Goal: Transaction & Acquisition: Purchase product/service

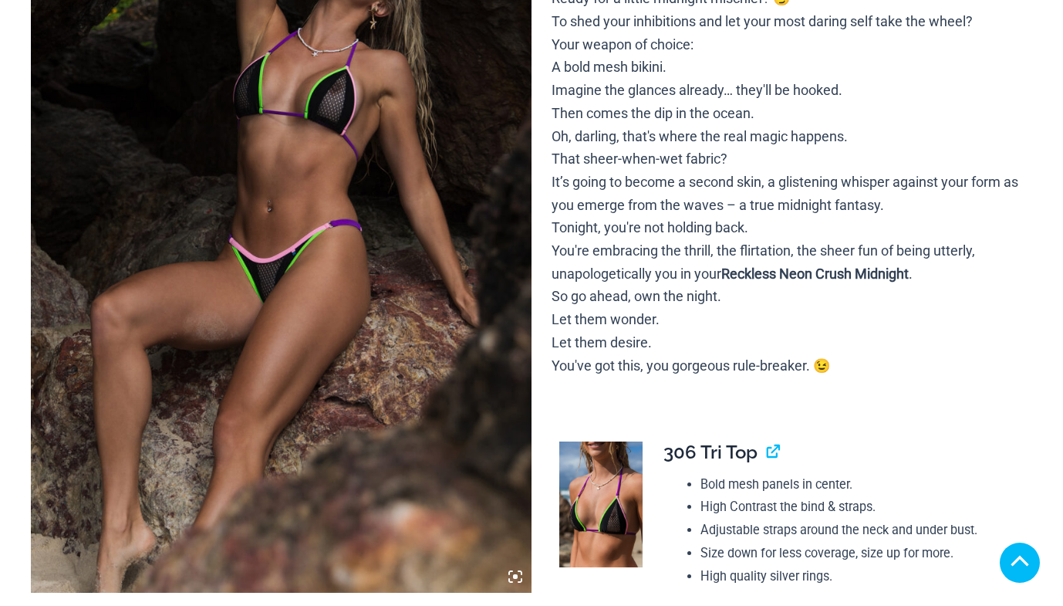
scroll to position [475, 0]
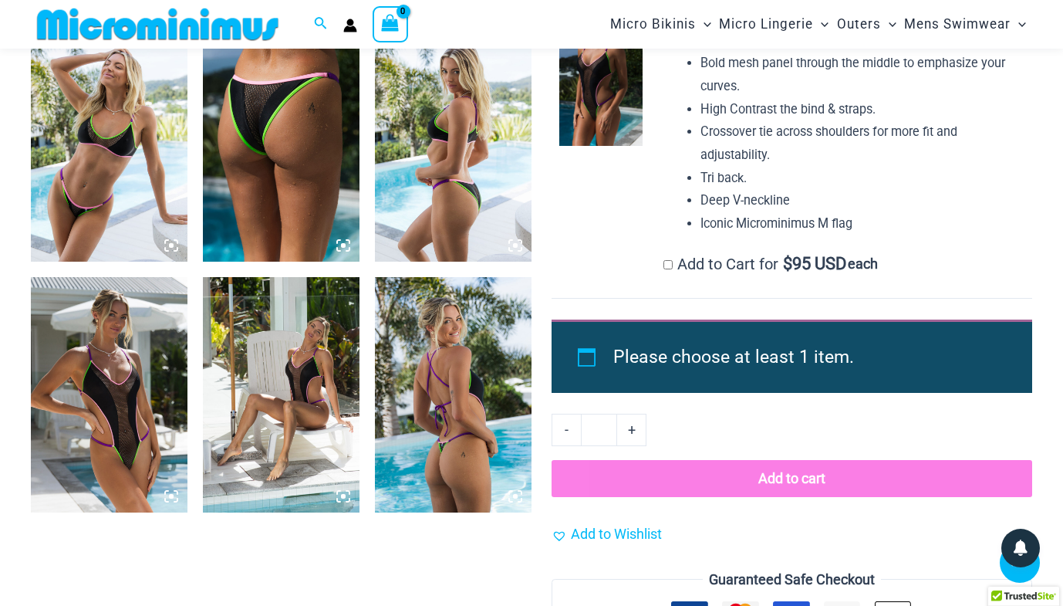
scroll to position [1609, 0]
click at [610, 99] on img at bounding box center [600, 83] width 83 height 126
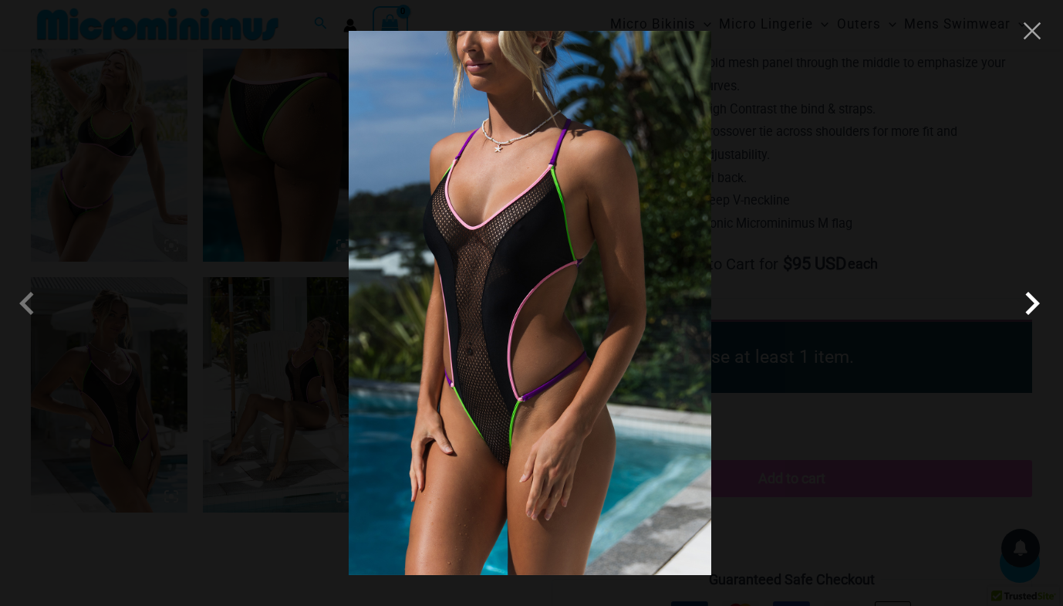
click at [1031, 303] on span at bounding box center [1032, 303] width 46 height 46
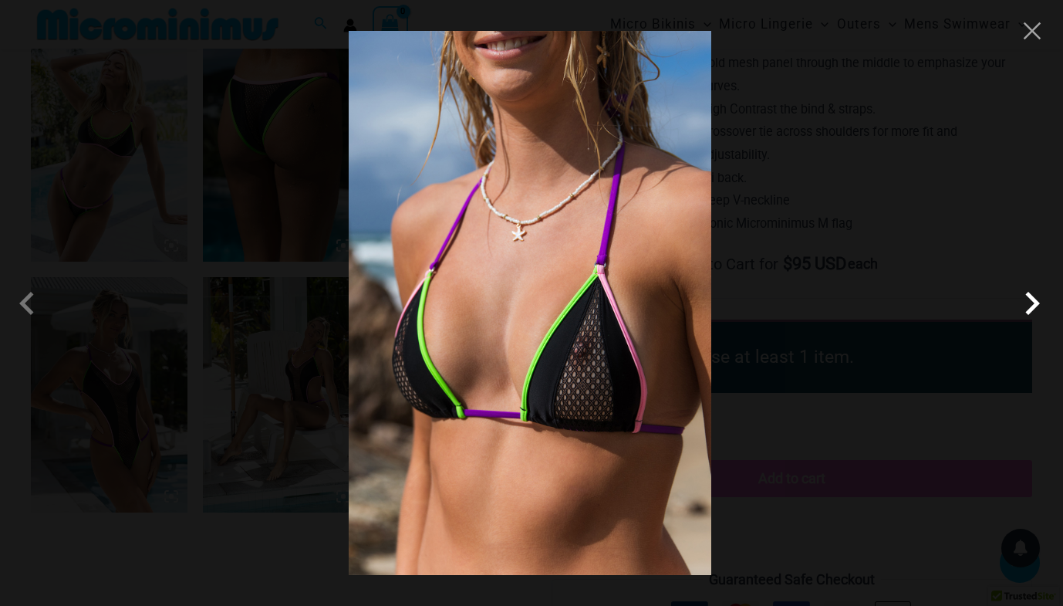
click at [1031, 303] on span at bounding box center [1032, 303] width 46 height 46
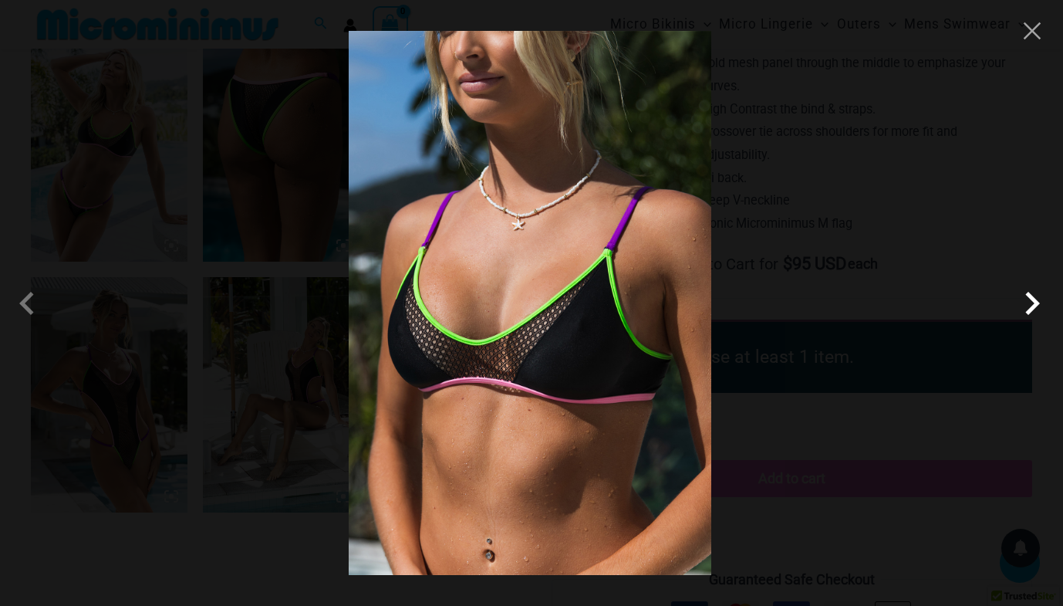
click at [1031, 303] on span at bounding box center [1032, 303] width 46 height 46
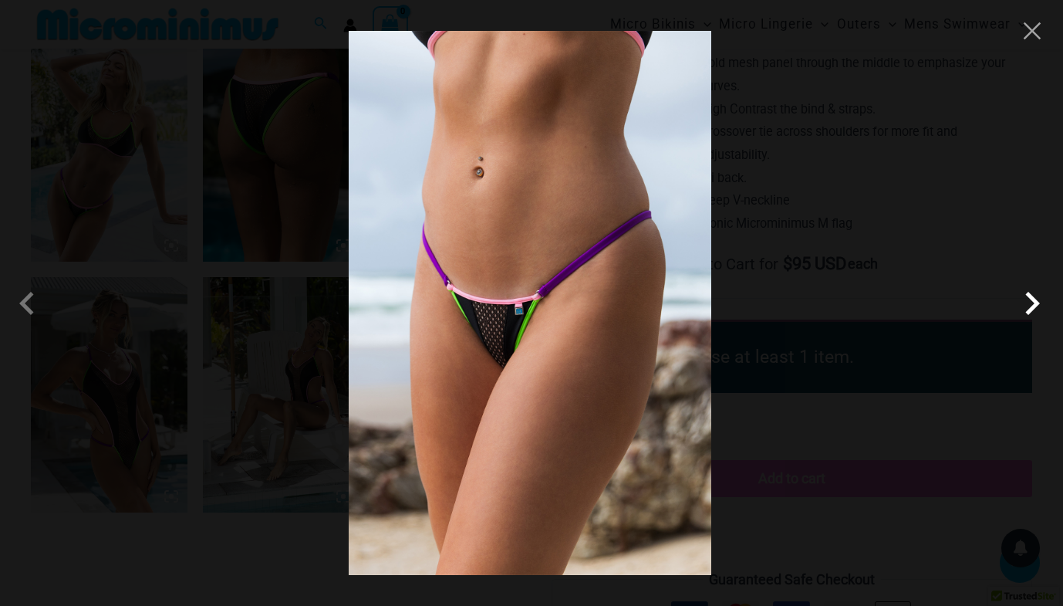
click at [1031, 303] on span at bounding box center [1032, 303] width 46 height 46
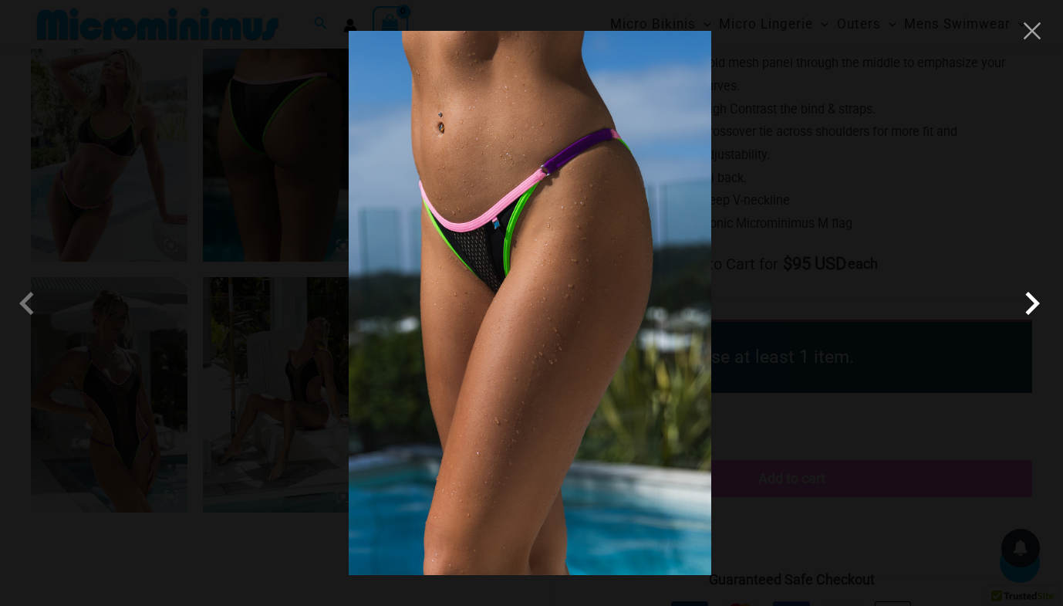
click at [1031, 303] on span at bounding box center [1032, 303] width 46 height 46
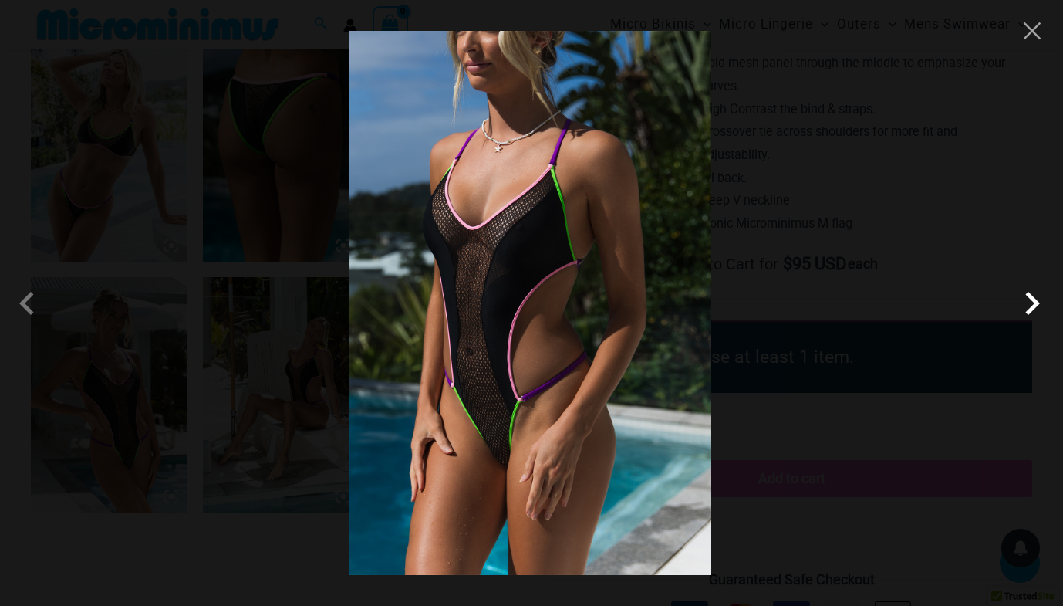
click at [1031, 303] on span at bounding box center [1032, 303] width 46 height 46
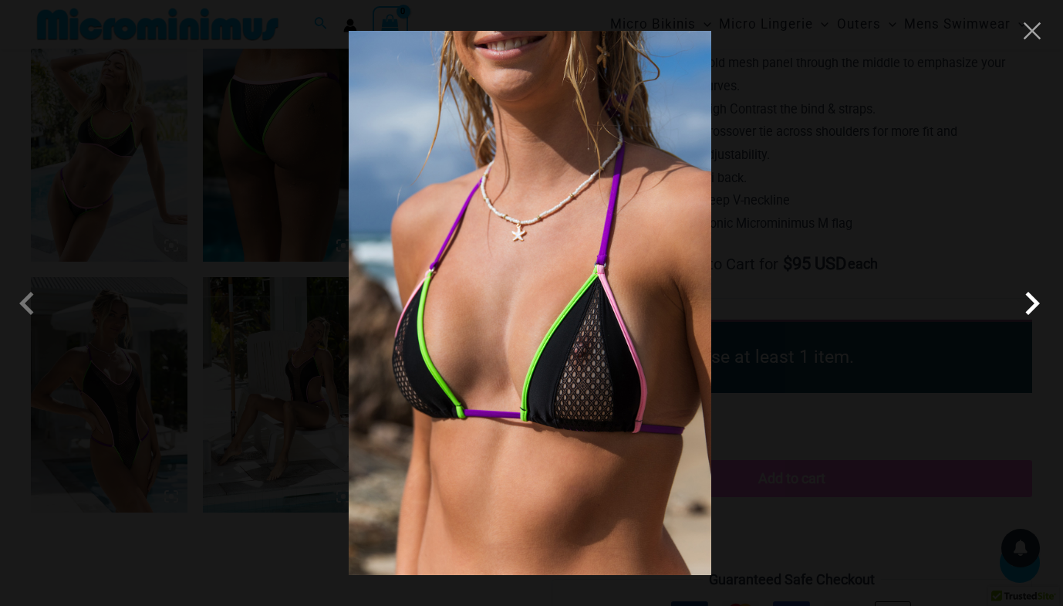
click at [1031, 303] on span at bounding box center [1032, 303] width 46 height 46
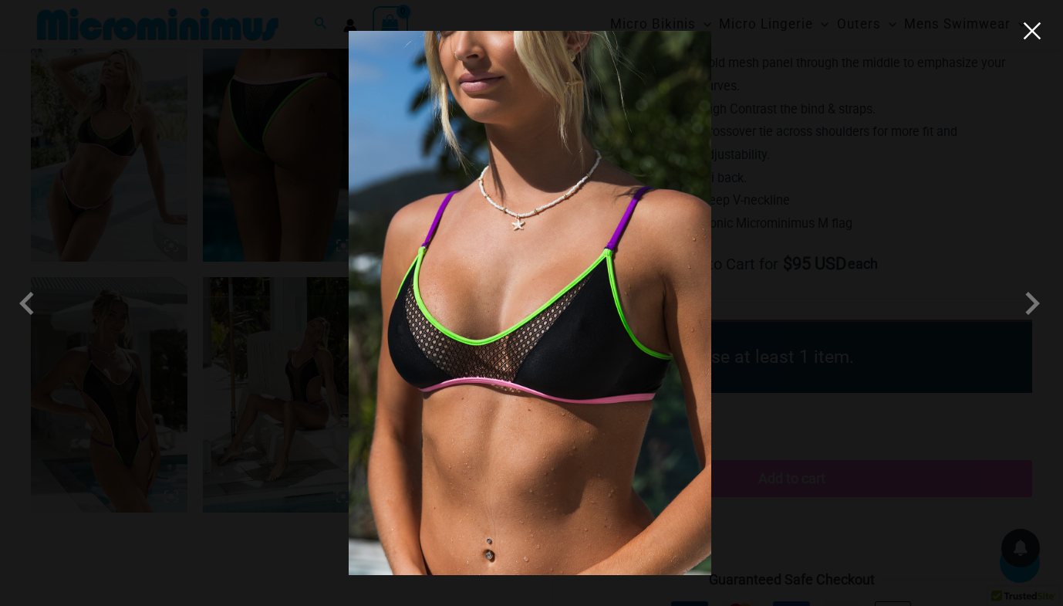
click at [1032, 26] on button "Close" at bounding box center [1032, 30] width 23 height 23
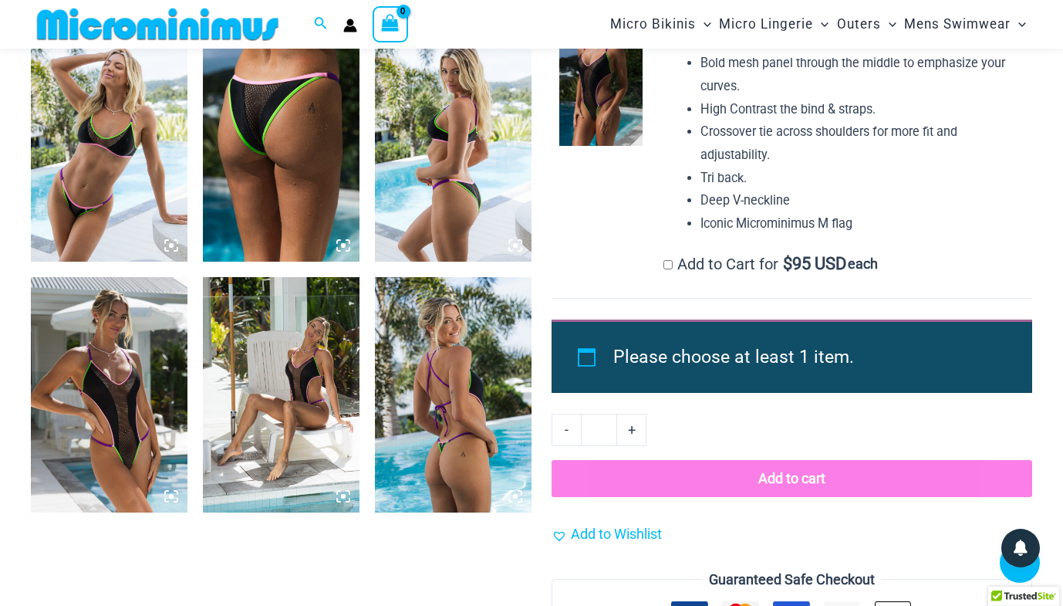
click at [474, 397] on img at bounding box center [453, 394] width 157 height 235
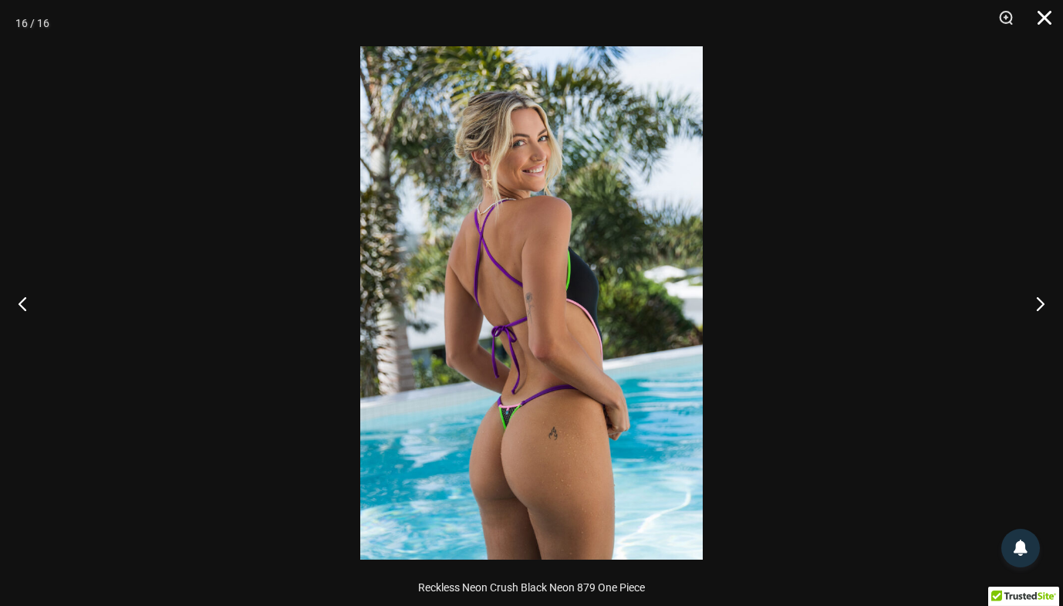
click at [1042, 27] on button "Close" at bounding box center [1039, 23] width 39 height 46
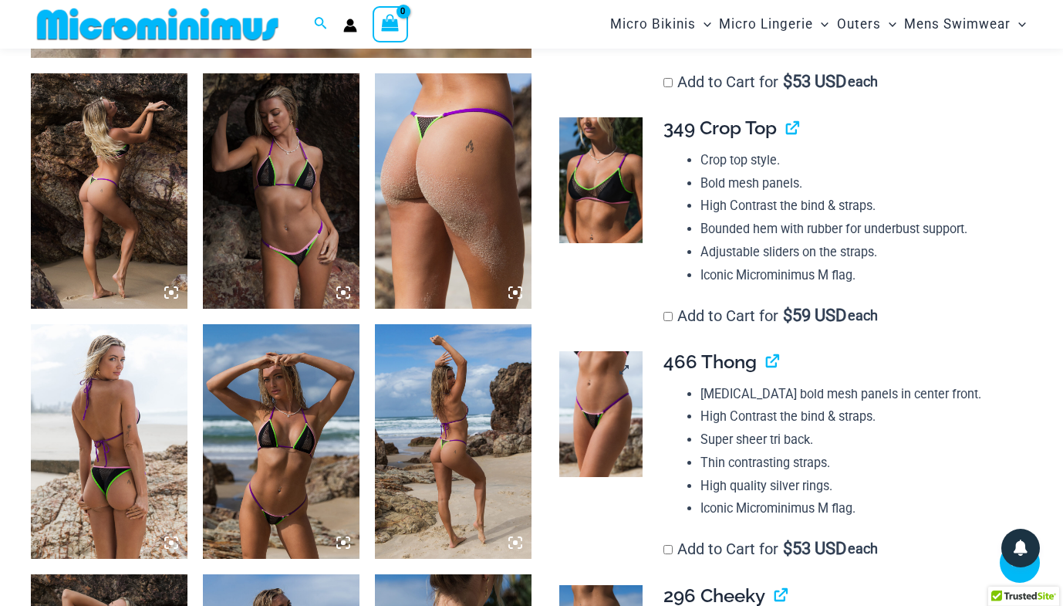
scroll to position [810, 0]
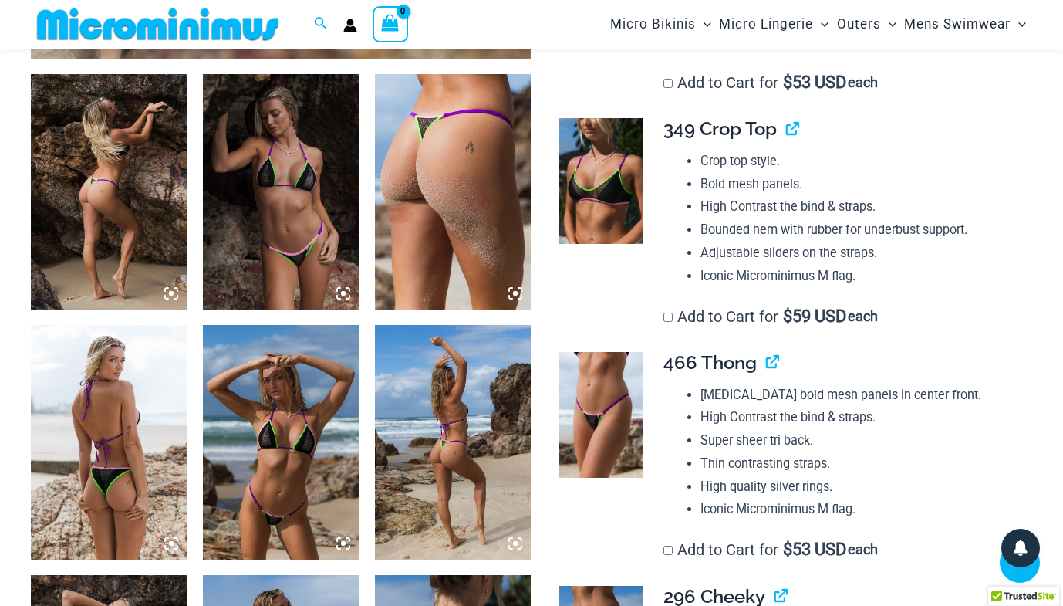
click at [197, 35] on img at bounding box center [158, 24] width 254 height 35
